Goal: Task Accomplishment & Management: Manage account settings

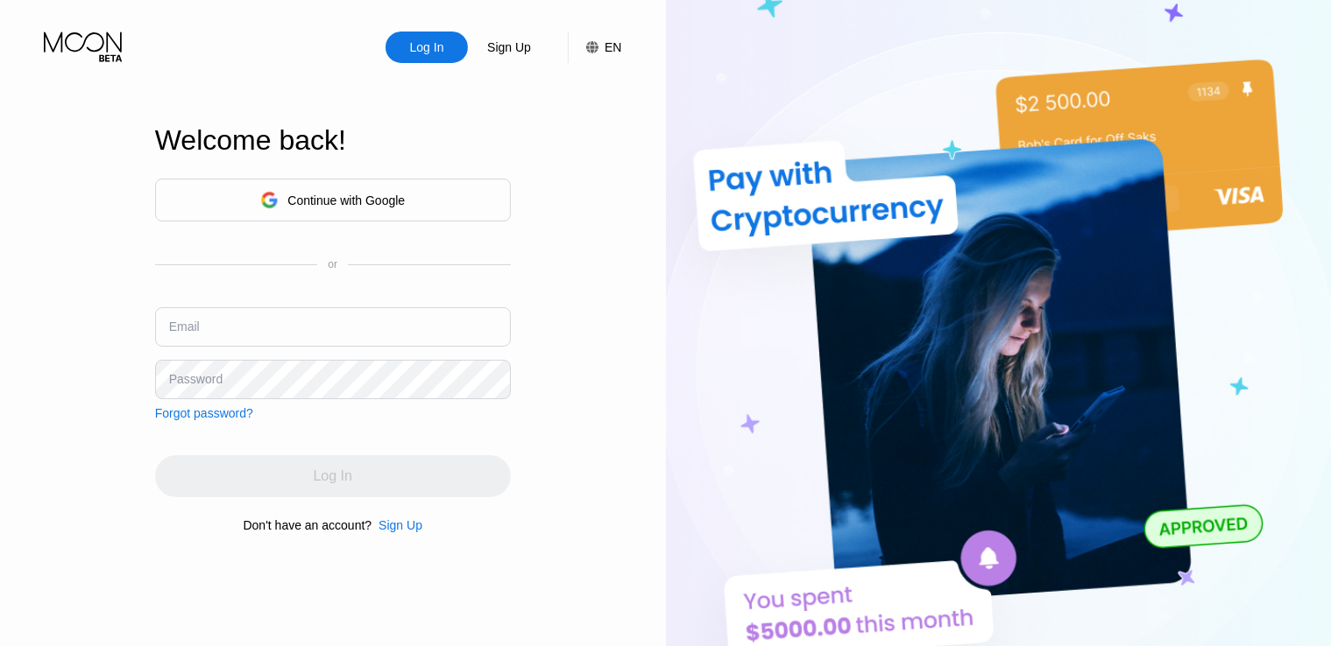
type input "[EMAIL_ADDRESS][DOMAIN_NAME]"
click at [381, 311] on input "[EMAIL_ADDRESS][DOMAIN_NAME]" at bounding box center [333, 326] width 356 height 39
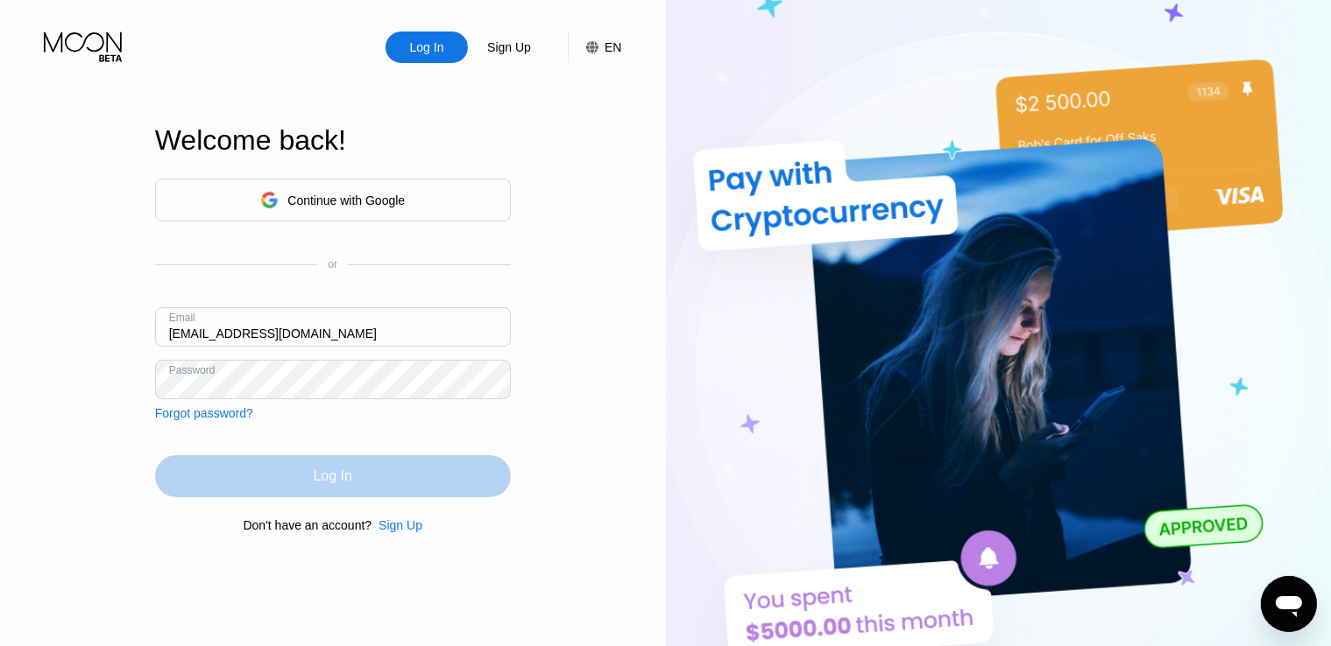
click at [347, 480] on div "Log In" at bounding box center [333, 477] width 39 height 18
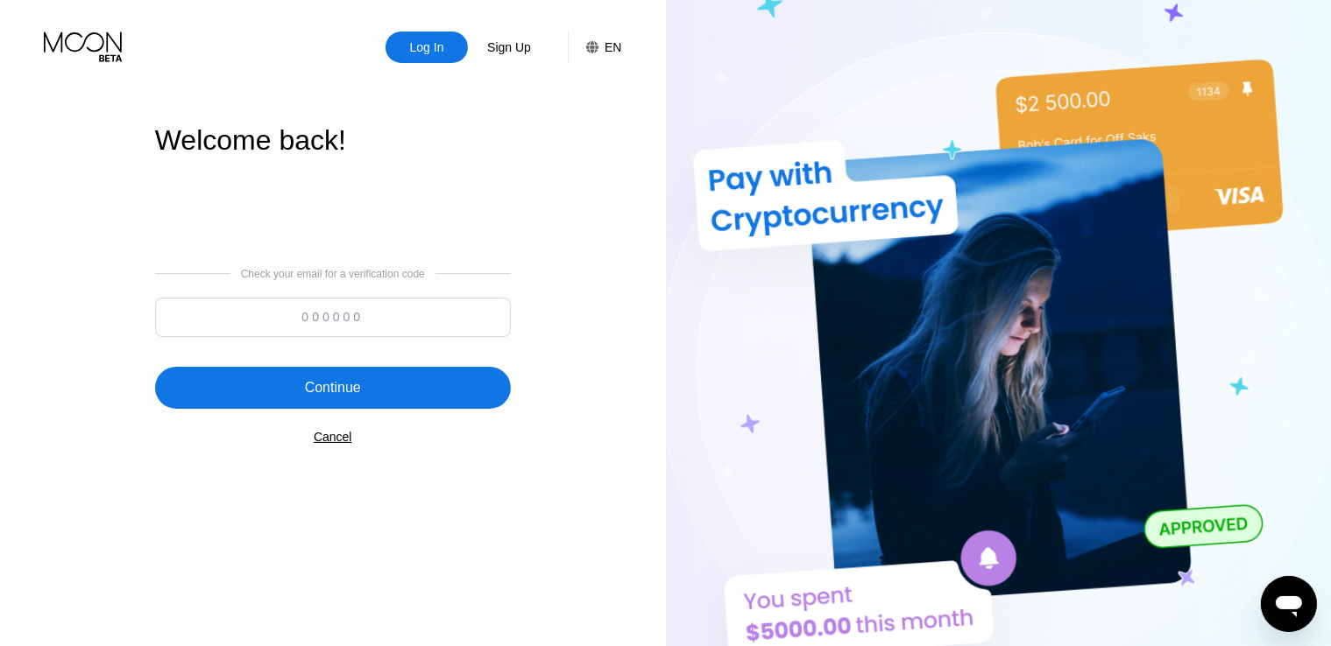
click at [387, 323] on input at bounding box center [333, 317] width 356 height 39
click at [367, 314] on input at bounding box center [333, 317] width 356 height 39
paste input "611240"
type input "611240"
click at [399, 379] on div "Continue" at bounding box center [333, 388] width 356 height 42
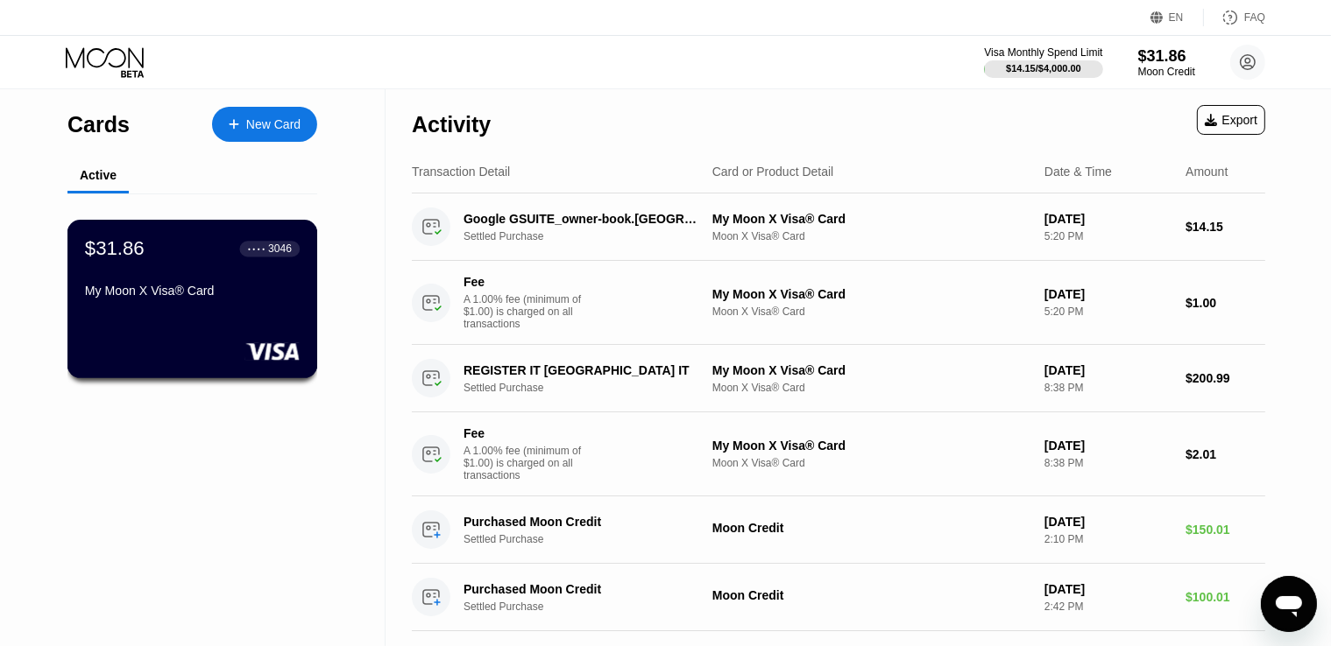
click at [254, 289] on div "My Moon X Visa® Card" at bounding box center [192, 291] width 215 height 14
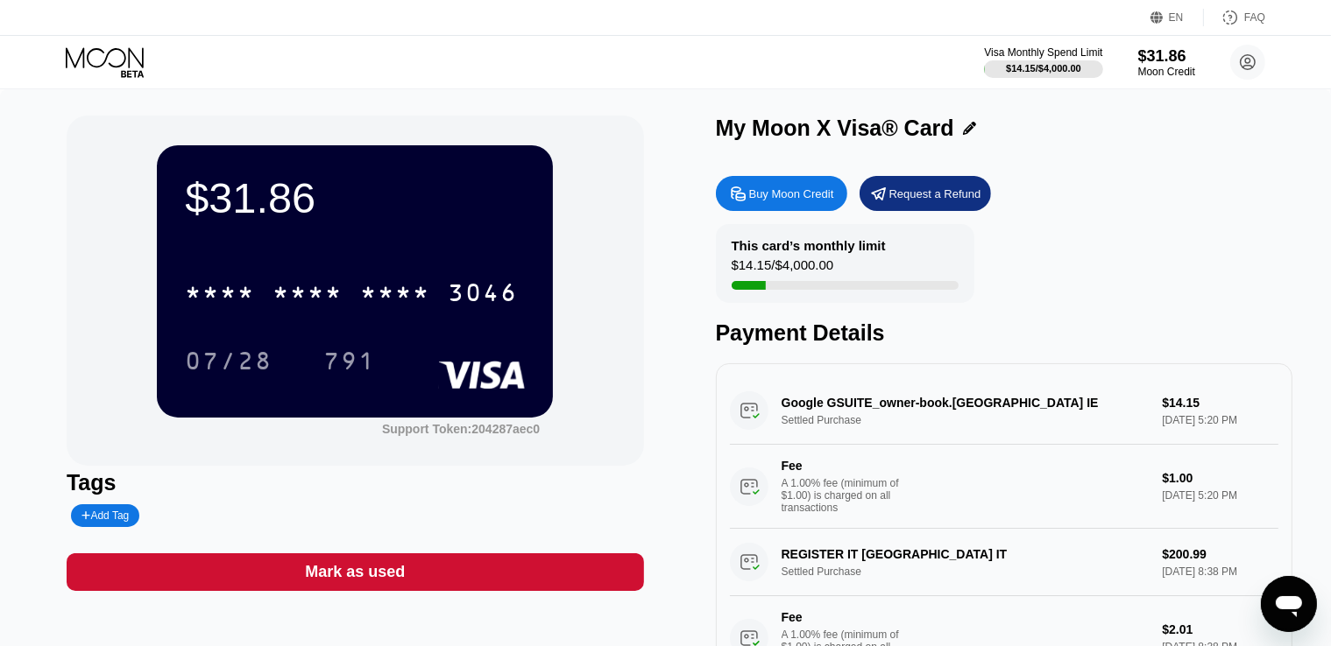
click at [413, 279] on div "* * * * * * * * * * * * 3046" at bounding box center [351, 293] width 354 height 44
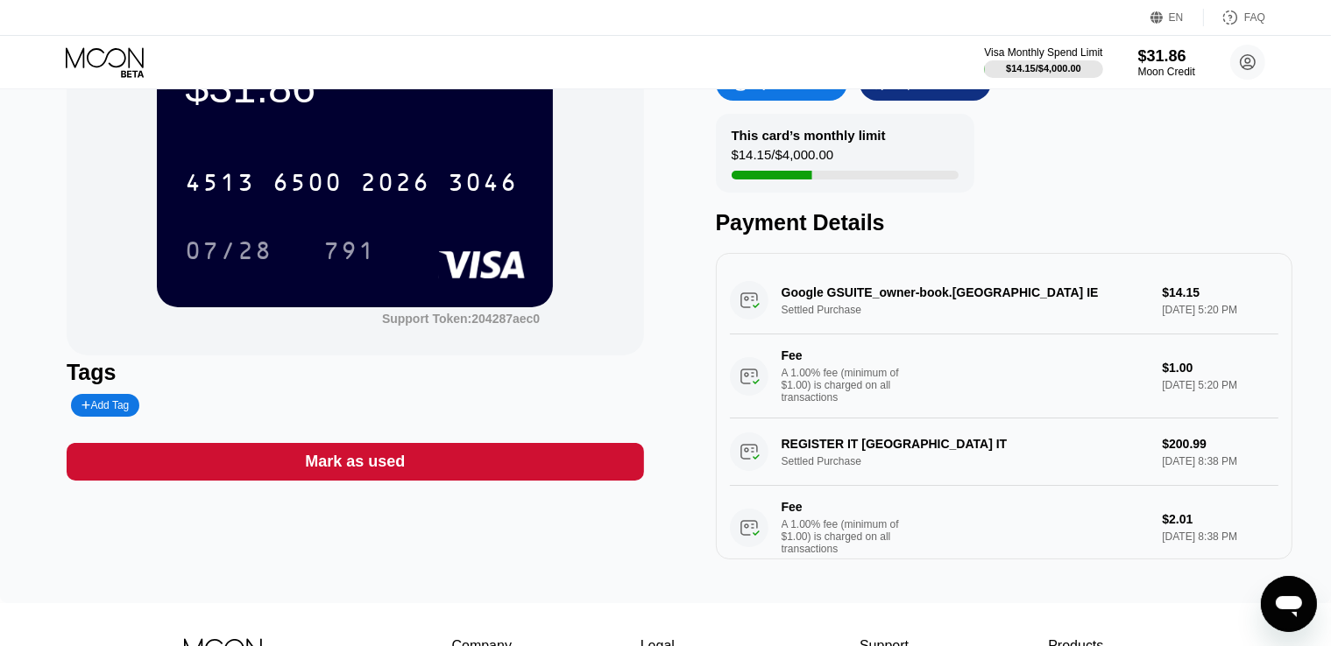
scroll to position [80, 0]
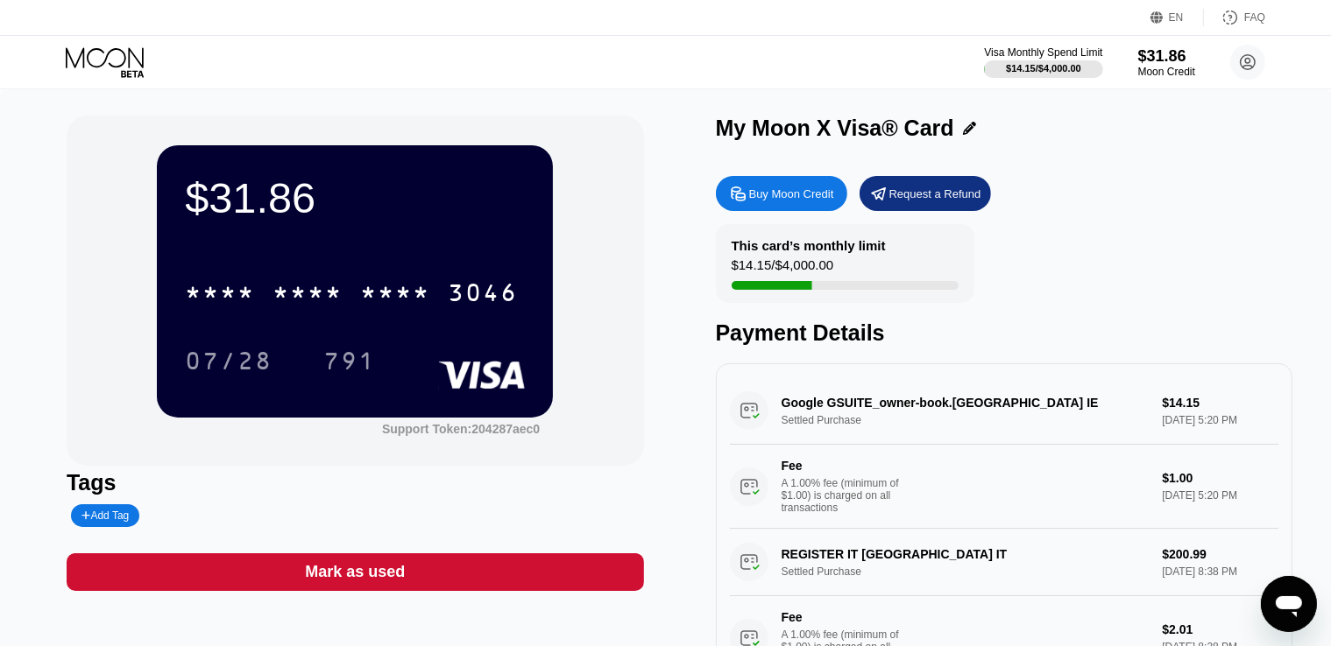
click at [1163, 209] on div "Buy Moon Credit Request a Refund" at bounding box center [1004, 193] width 577 height 35
